Goal: Transaction & Acquisition: Book appointment/travel/reservation

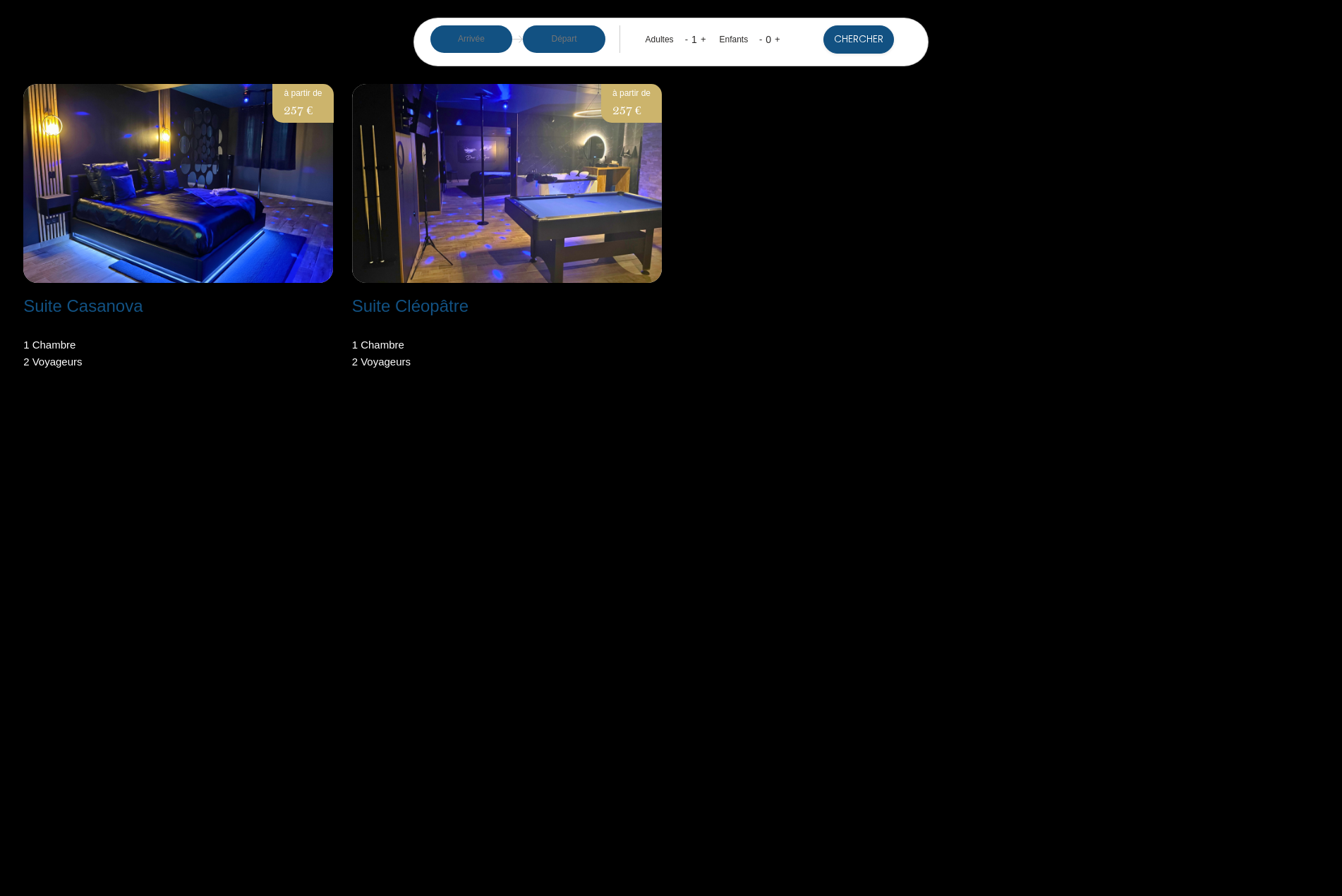
click at [480, 34] on input "text" at bounding box center [472, 39] width 83 height 28
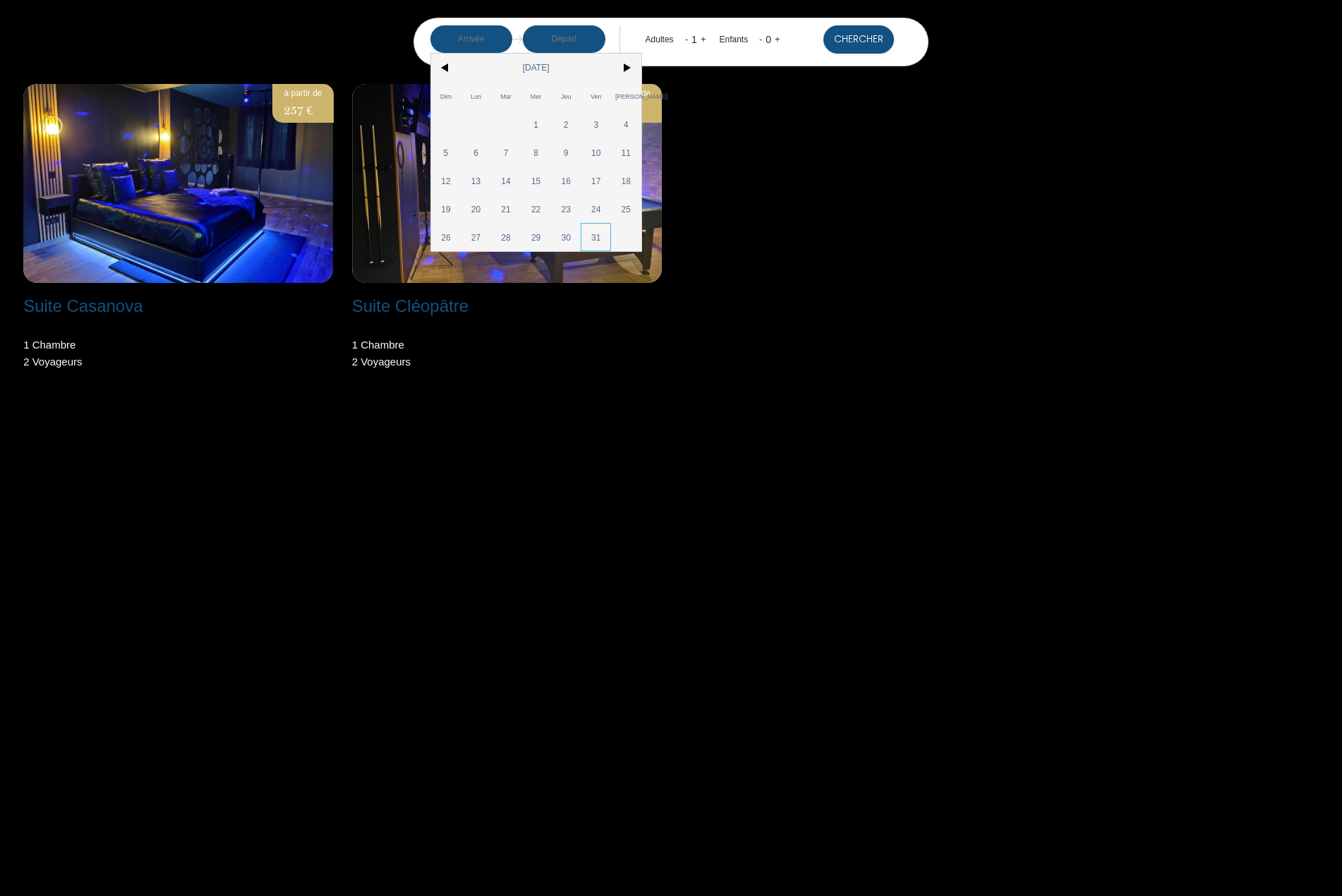
click at [602, 242] on span "31" at bounding box center [596, 236] width 31 height 28
type input "[DATE]"
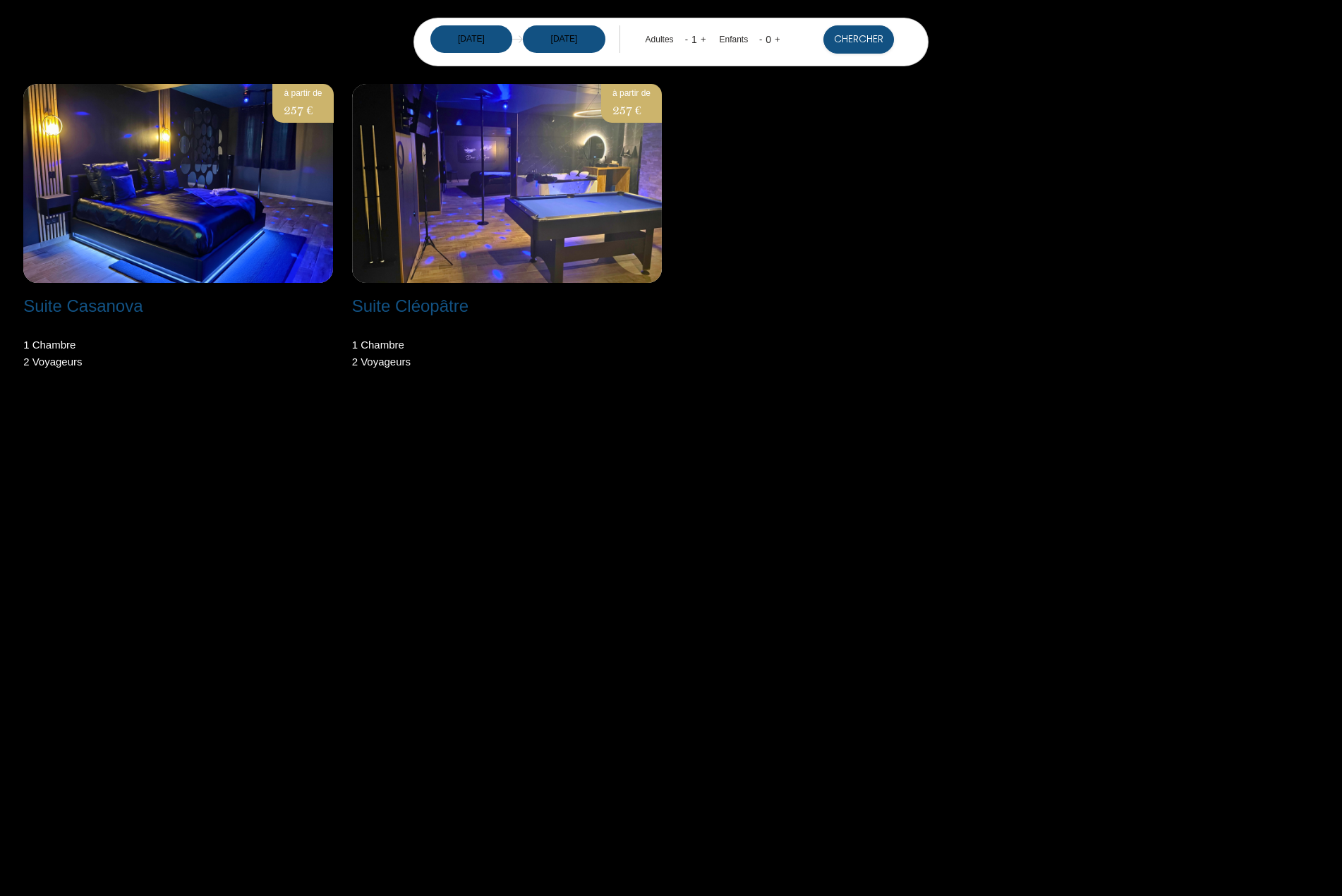
click at [699, 38] on div "1" at bounding box center [694, 39] width 13 height 22
click at [703, 38] on link "+" at bounding box center [703, 40] width 5 height 11
click at [861, 47] on button "Chercher" at bounding box center [859, 39] width 71 height 28
click at [147, 219] on img at bounding box center [178, 183] width 310 height 199
